Goal: Task Accomplishment & Management: Use online tool/utility

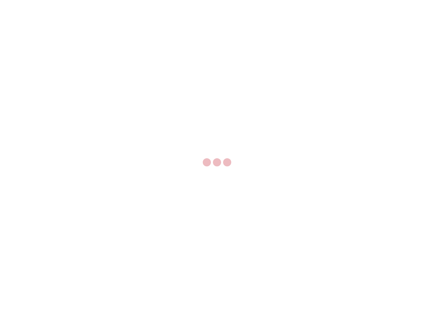
select select "US"
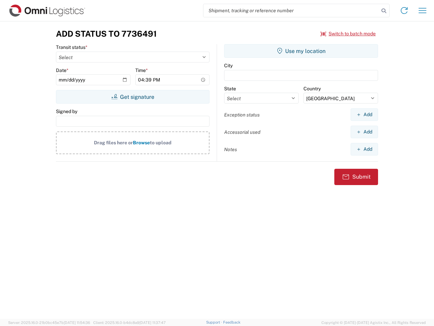
click at [291, 11] on input "search" at bounding box center [291, 10] width 176 height 13
click at [384, 11] on icon at bounding box center [383, 10] width 9 height 9
click at [404, 11] on icon at bounding box center [404, 10] width 11 height 11
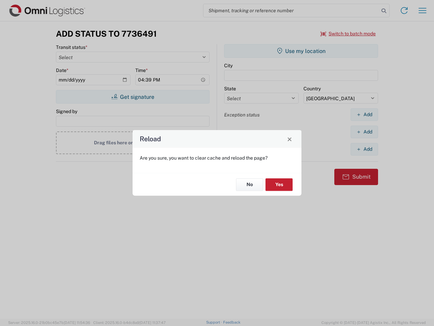
click at [348, 34] on div "Reload Are you sure, you want to clear cache and reload the page? No Yes" at bounding box center [217, 163] width 434 height 326
click at [133, 97] on div "Reload Are you sure, you want to clear cache and reload the page? No Yes" at bounding box center [217, 163] width 434 height 326
click at [301, 51] on div "Reload Are you sure, you want to clear cache and reload the page? No Yes" at bounding box center [217, 163] width 434 height 326
click at [364, 114] on div "Reload Are you sure, you want to clear cache and reload the page? No Yes" at bounding box center [217, 163] width 434 height 326
click at [364, 132] on div "Reload Are you sure, you want to clear cache and reload the page? No Yes" at bounding box center [217, 163] width 434 height 326
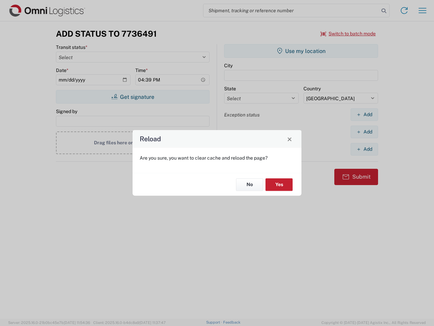
click at [364, 149] on div "Reload Are you sure, you want to clear cache and reload the page? No Yes" at bounding box center [217, 163] width 434 height 326
